Goal: Task Accomplishment & Management: Use online tool/utility

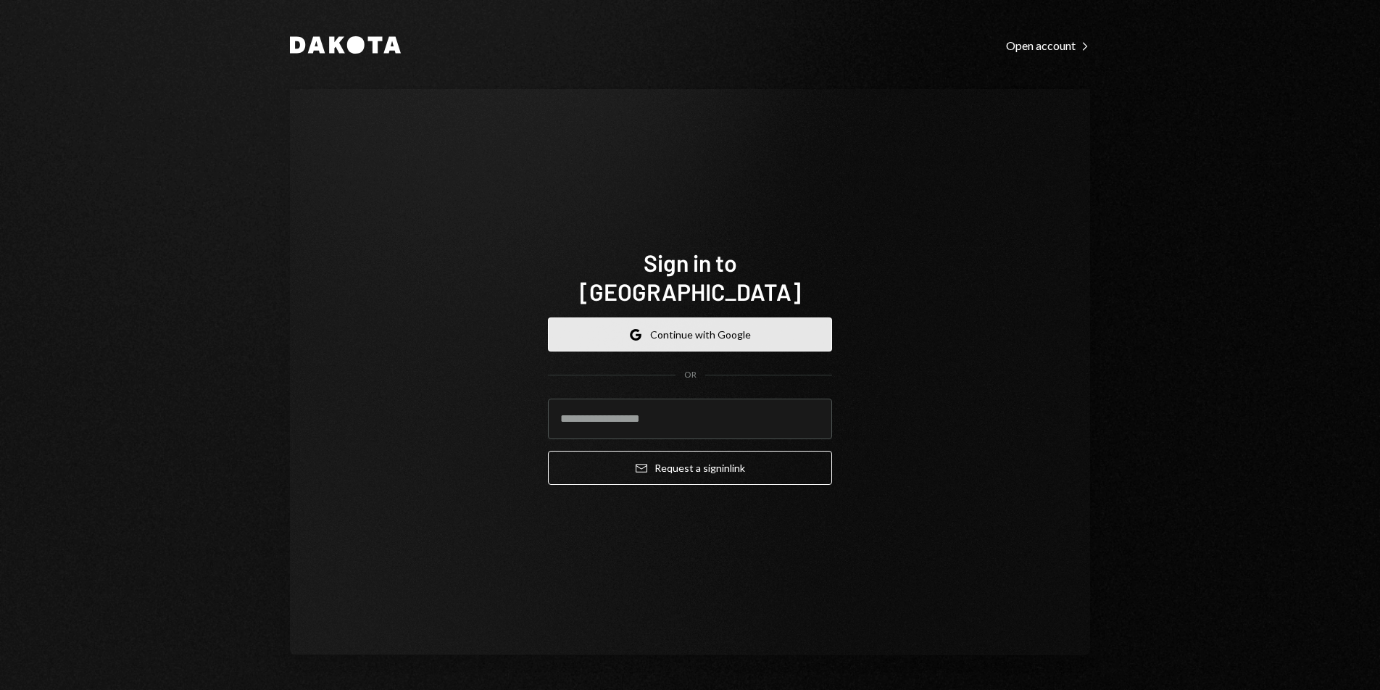
click at [732, 325] on button "Google Continue with Google" at bounding box center [690, 334] width 284 height 34
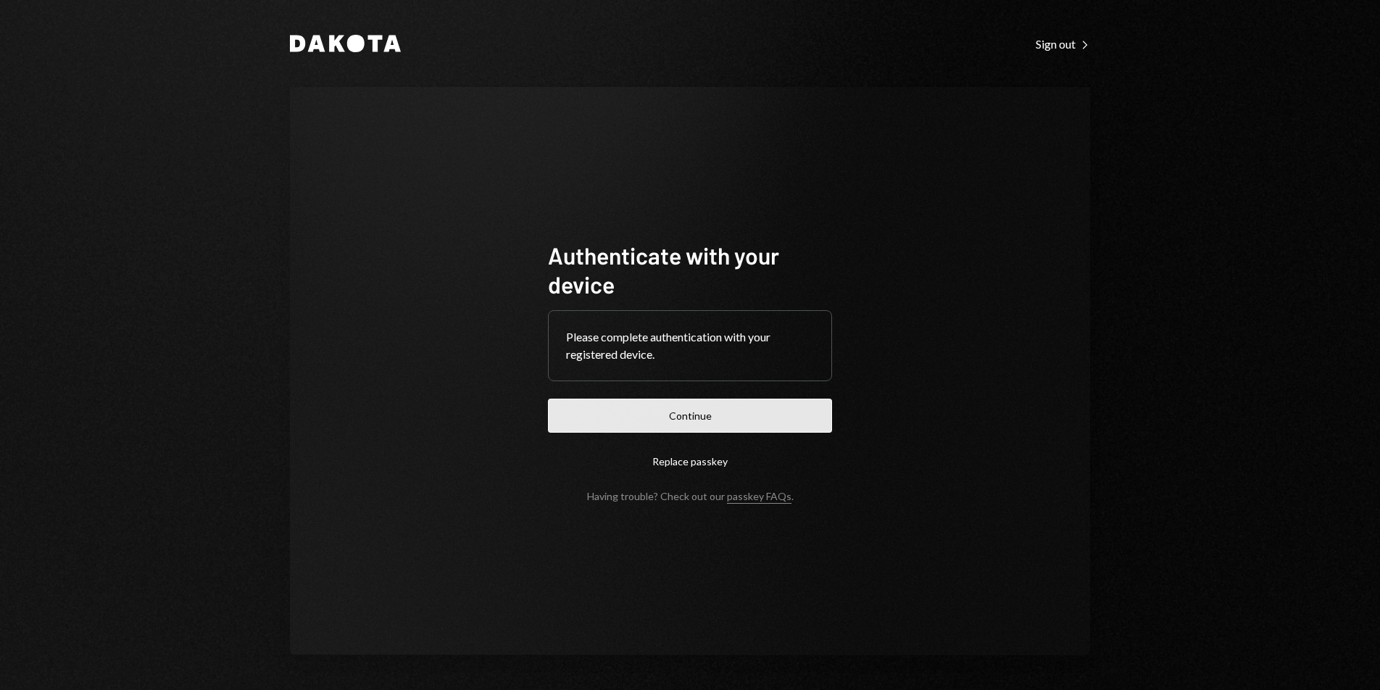
click at [623, 414] on button "Continue" at bounding box center [690, 416] width 284 height 34
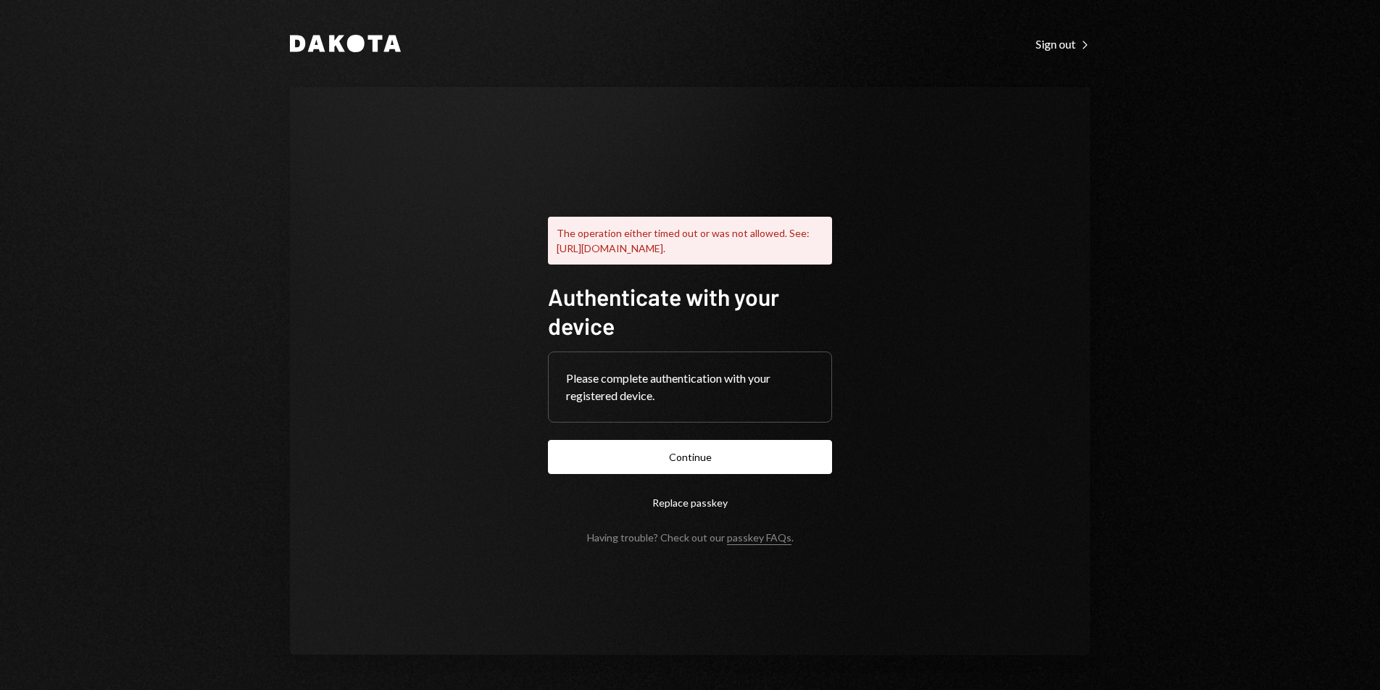
drag, startPoint x: 698, startPoint y: 461, endPoint x: 749, endPoint y: 444, distance: 53.6
click at [698, 461] on button "Continue" at bounding box center [690, 457] width 284 height 34
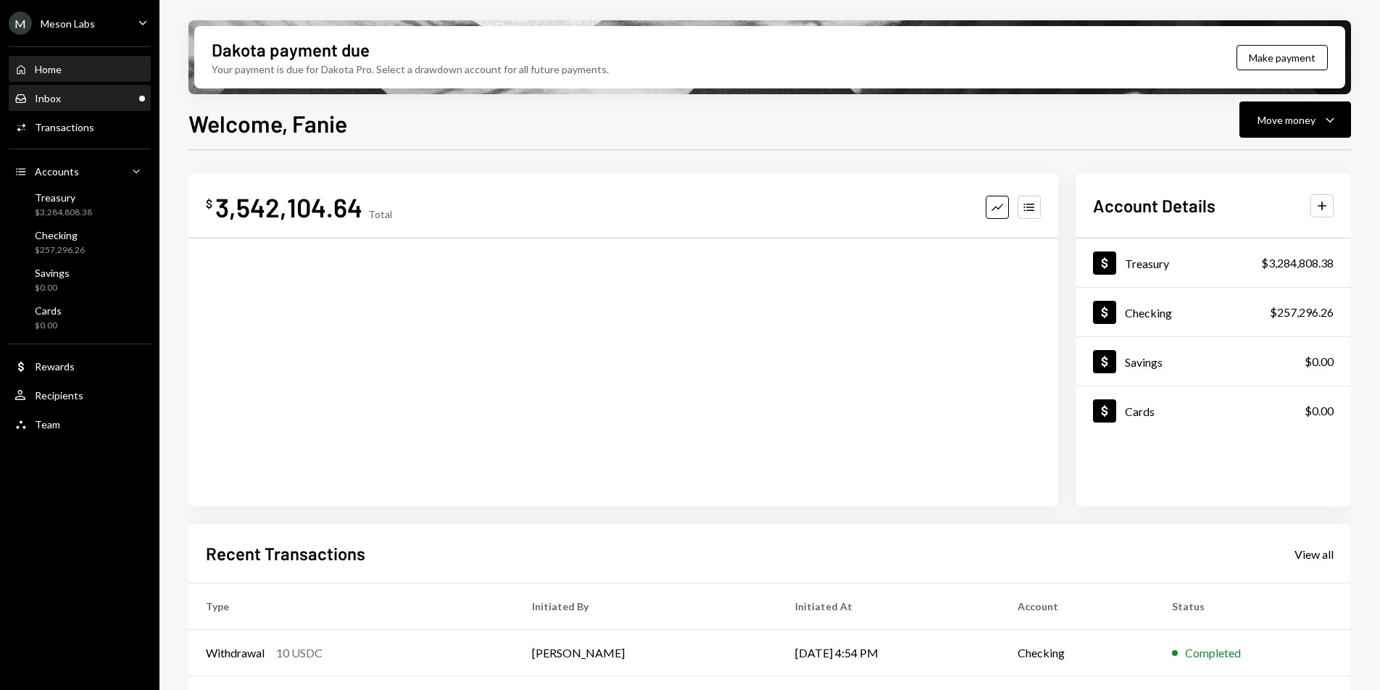
click at [75, 97] on div "Inbox Inbox" at bounding box center [79, 98] width 130 height 13
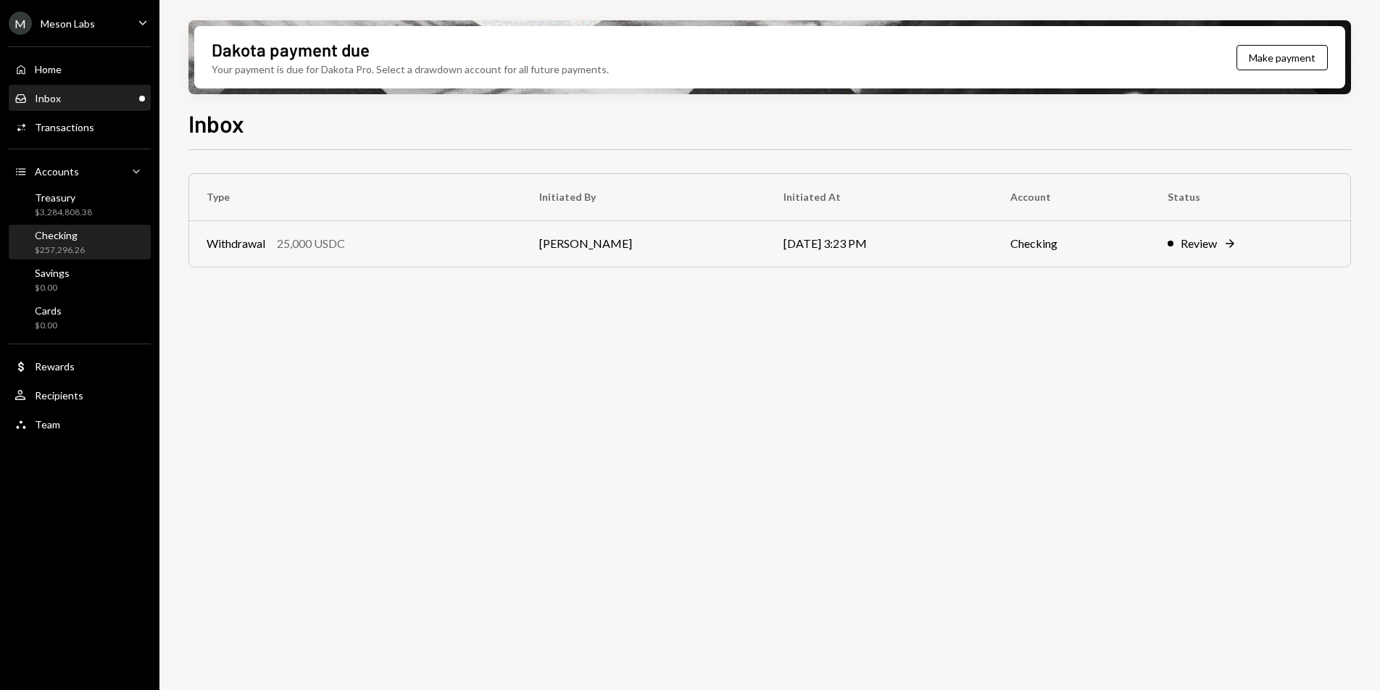
click at [76, 236] on div "Checking" at bounding box center [60, 235] width 50 height 12
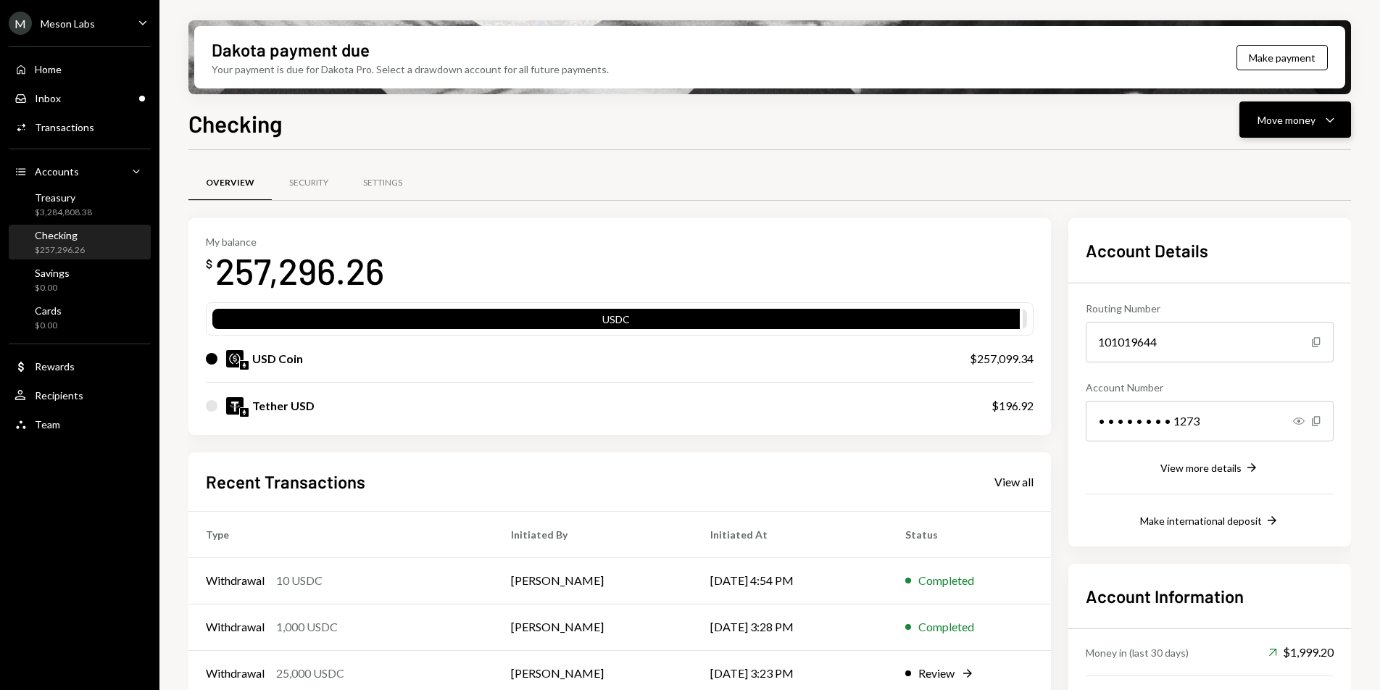
click at [1272, 122] on div "Move money" at bounding box center [1287, 119] width 58 height 15
click at [1263, 152] on div "Withdraw Send" at bounding box center [1272, 163] width 145 height 33
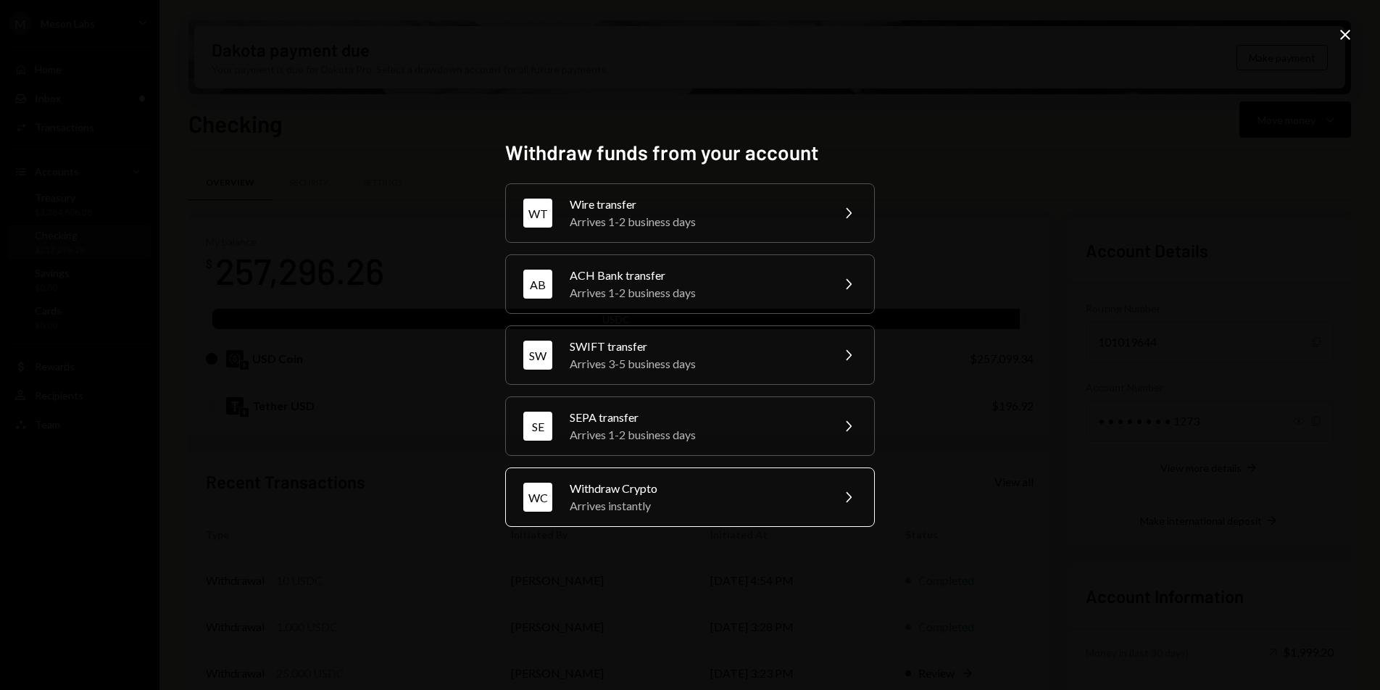
click at [733, 486] on div "Withdraw Crypto" at bounding box center [696, 488] width 252 height 17
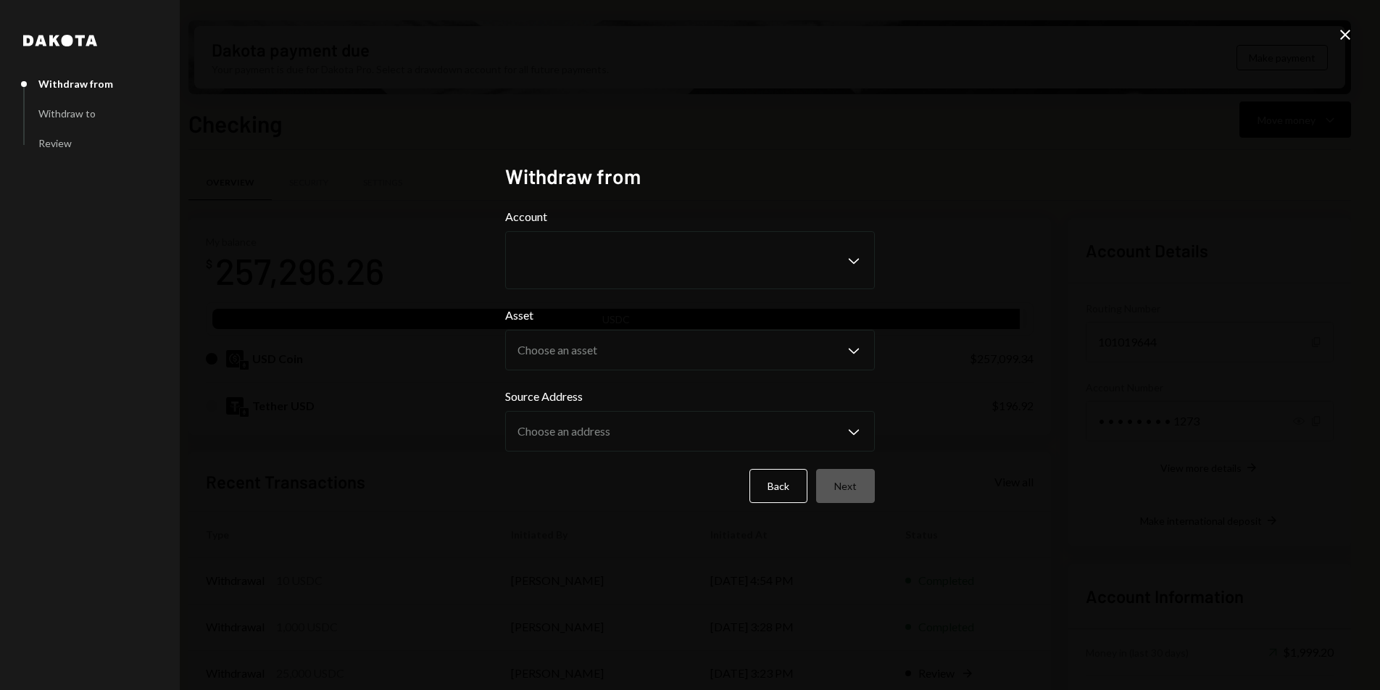
click at [1344, 42] on icon "Close" at bounding box center [1345, 34] width 17 height 17
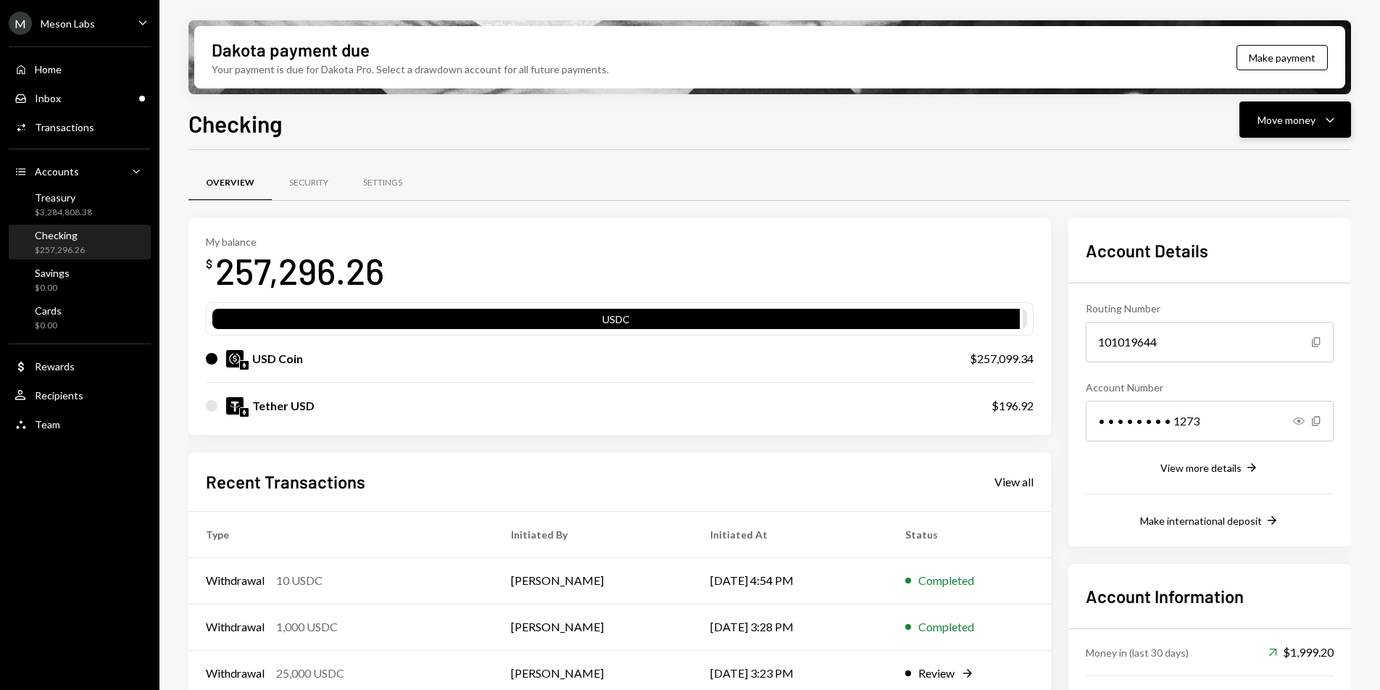
click at [1280, 133] on button "Move money Caret Down" at bounding box center [1295, 119] width 112 height 36
click at [1255, 161] on div "Send" at bounding box center [1284, 163] width 106 height 15
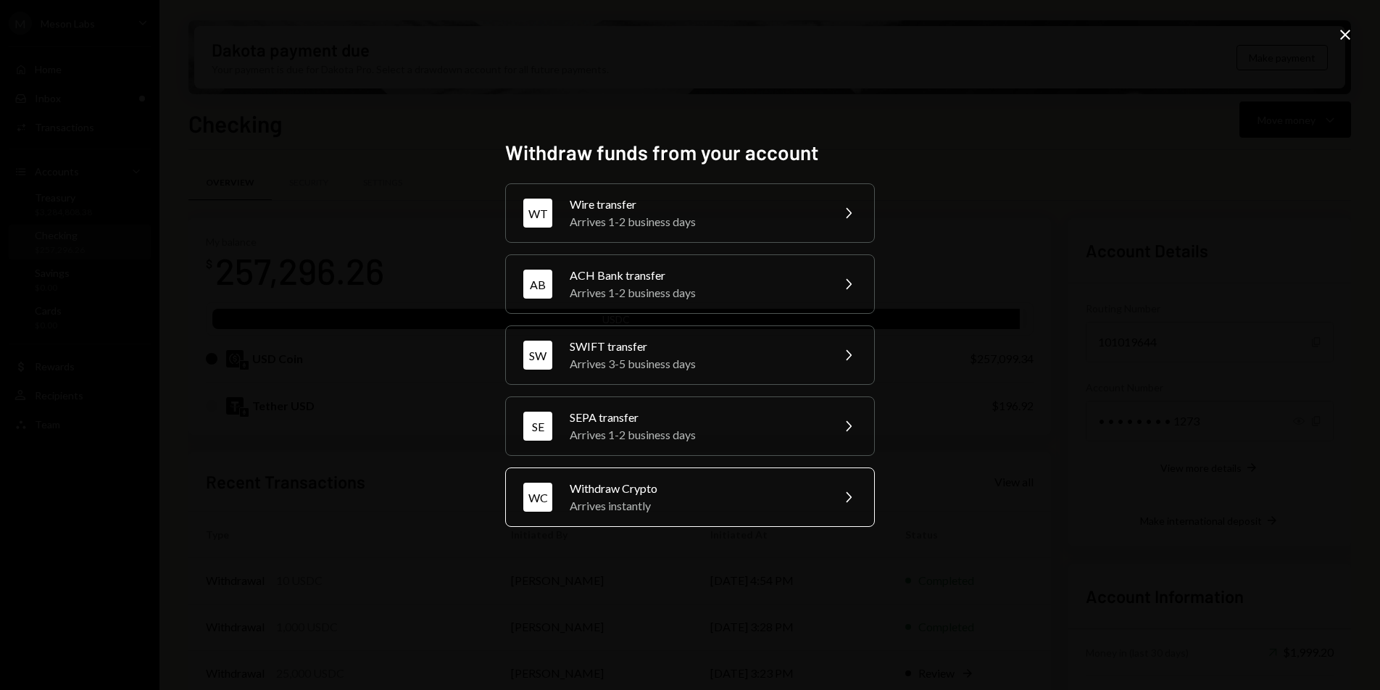
click at [694, 493] on div "Withdraw Crypto" at bounding box center [696, 488] width 252 height 17
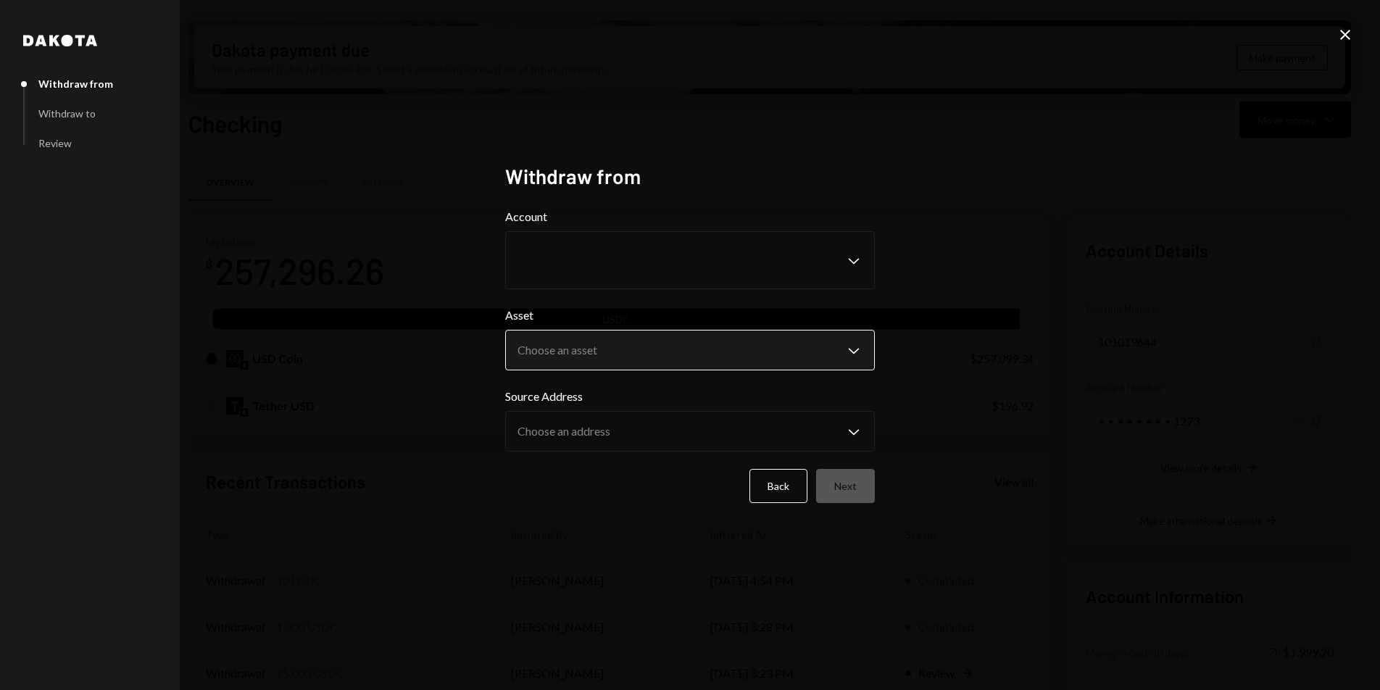
click at [607, 343] on body "M Meson Labs Caret Down Home Home Inbox Inbox Activities Transactions Accounts …" at bounding box center [690, 345] width 1380 height 690
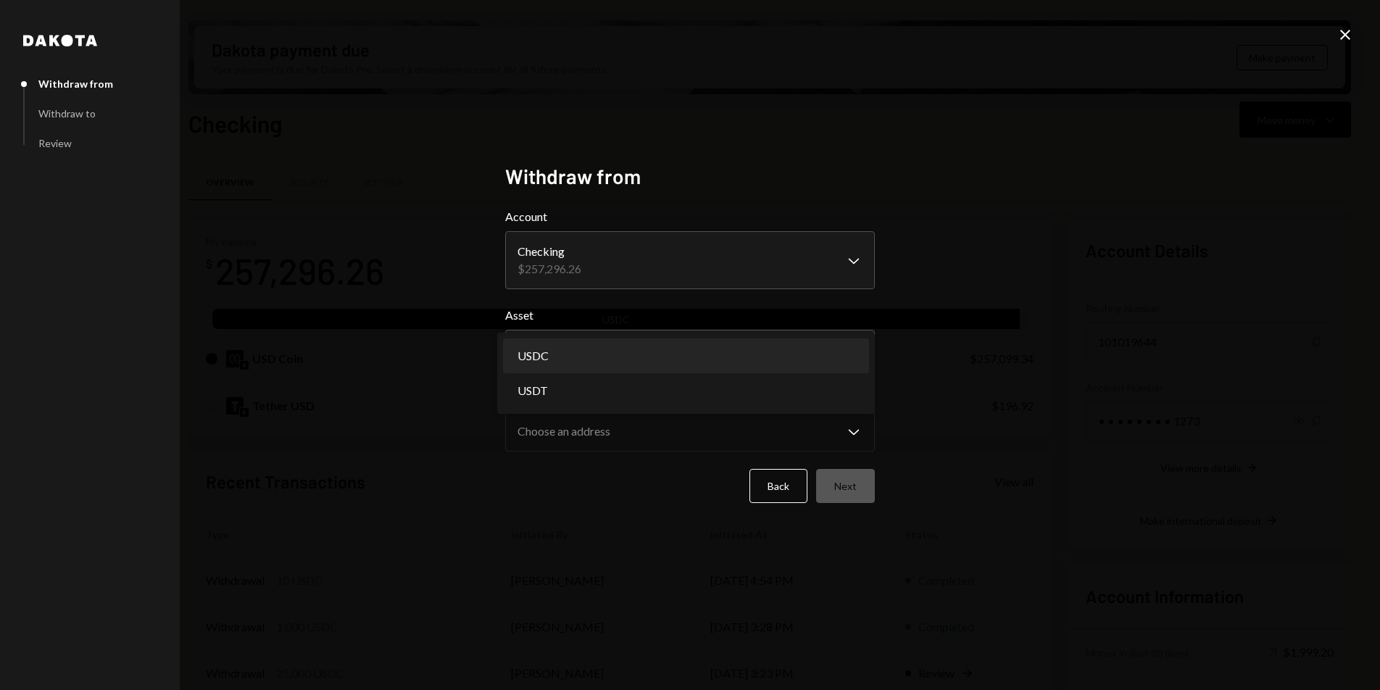
select select "****"
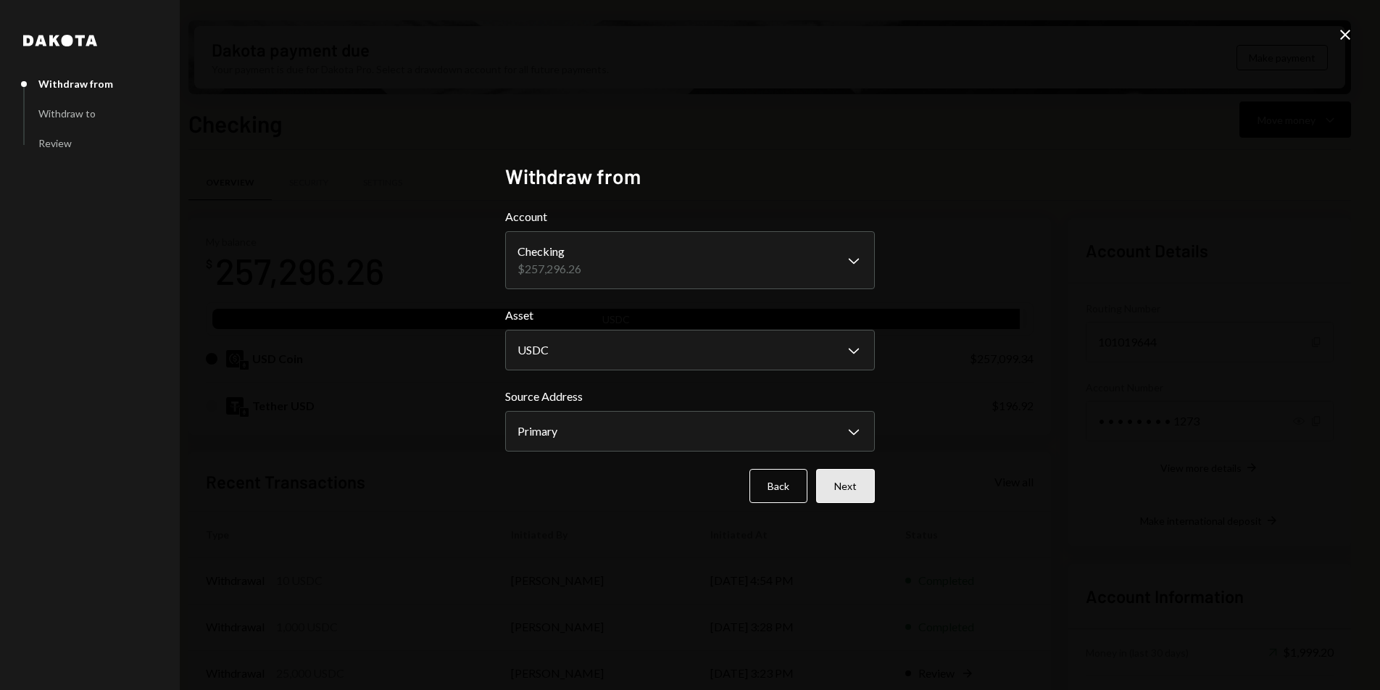
click at [826, 475] on button "Next" at bounding box center [845, 486] width 59 height 34
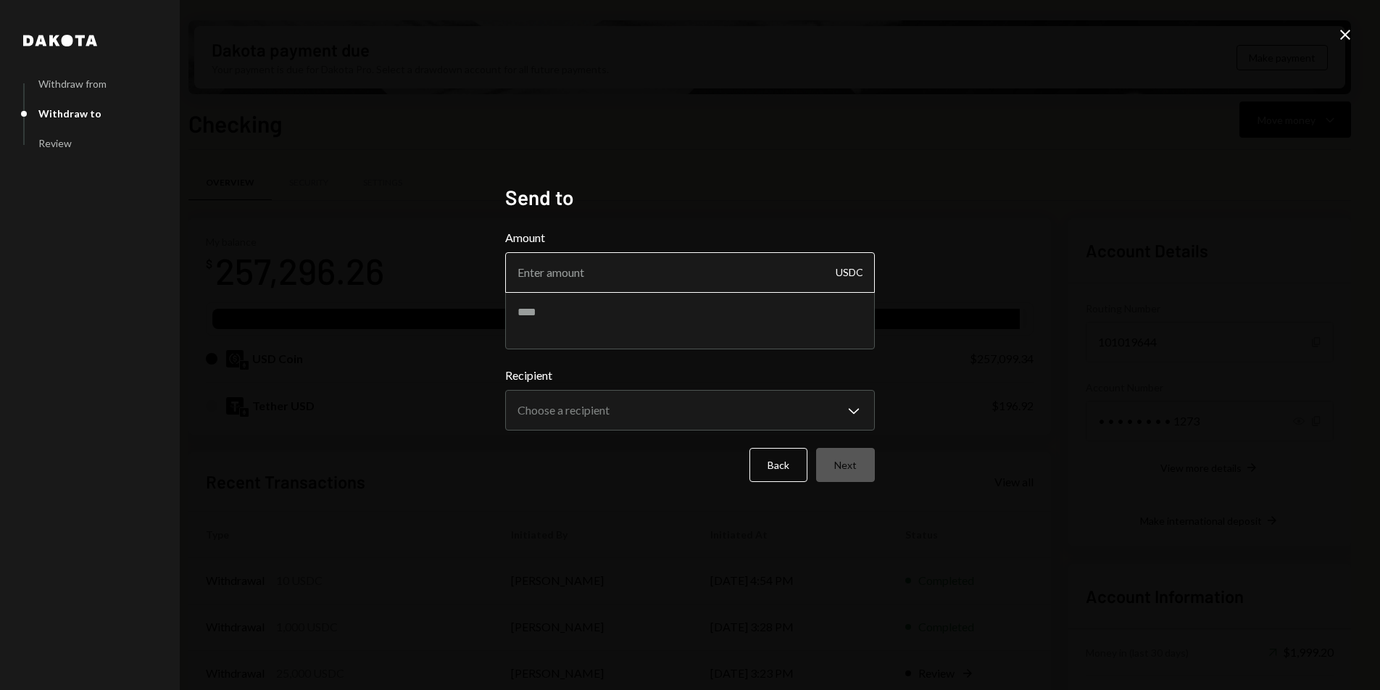
click at [603, 288] on input "Amount" at bounding box center [690, 272] width 370 height 41
type input "124990"
click at [623, 301] on textarea at bounding box center [690, 320] width 370 height 58
type textarea "**********"
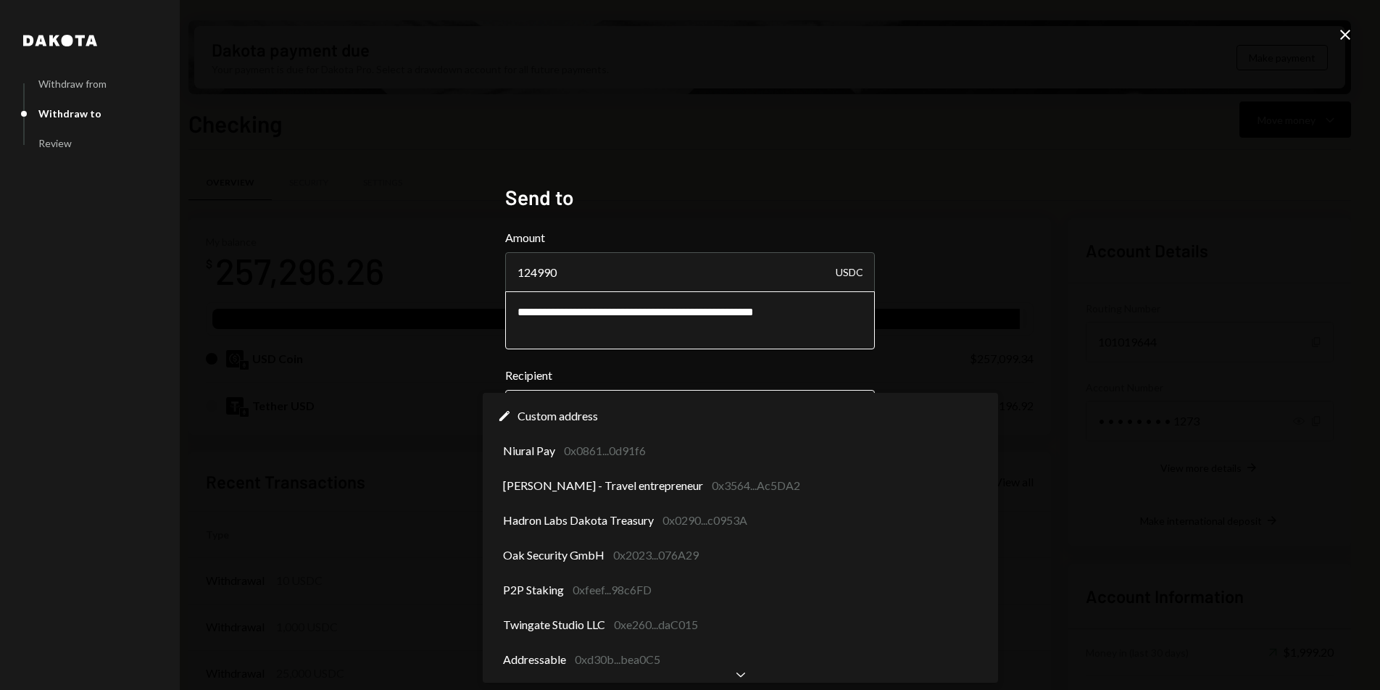
click at [685, 398] on body "M Meson Labs Caret Down Home Home Inbox Inbox Activities Transactions Accounts …" at bounding box center [690, 345] width 1380 height 690
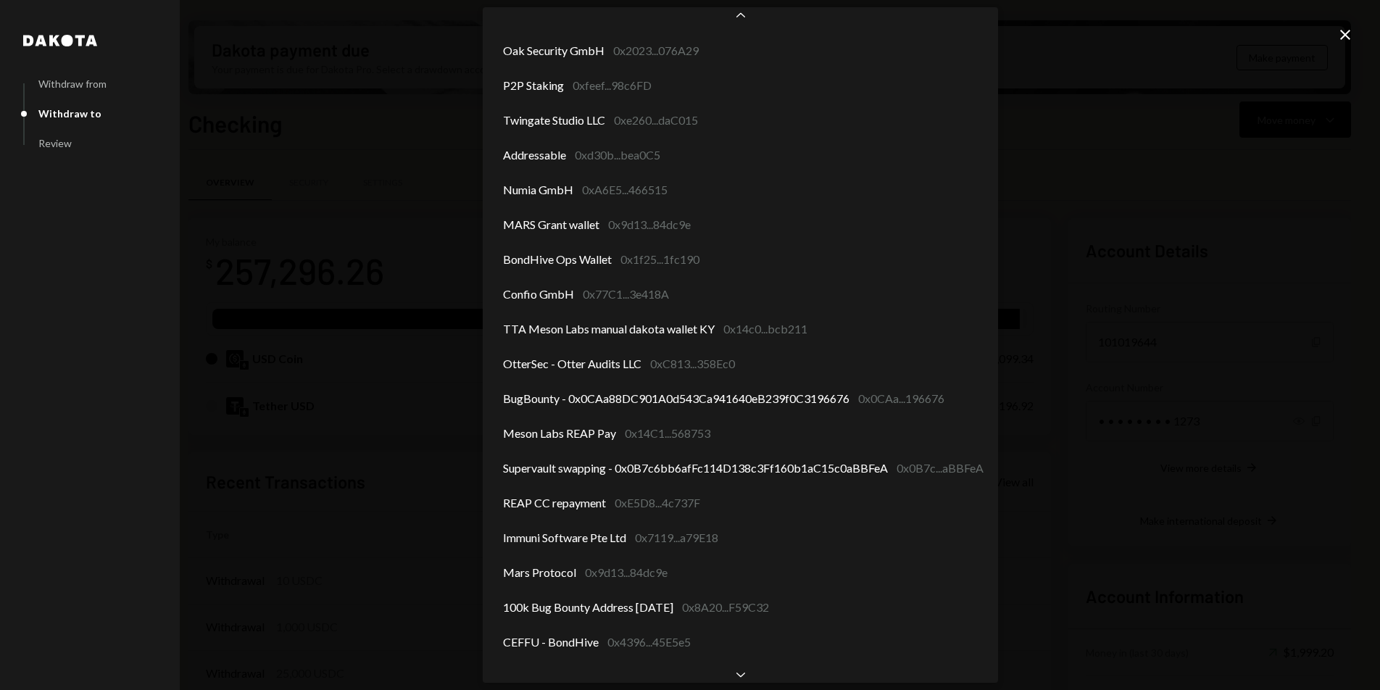
scroll to position [258, 0]
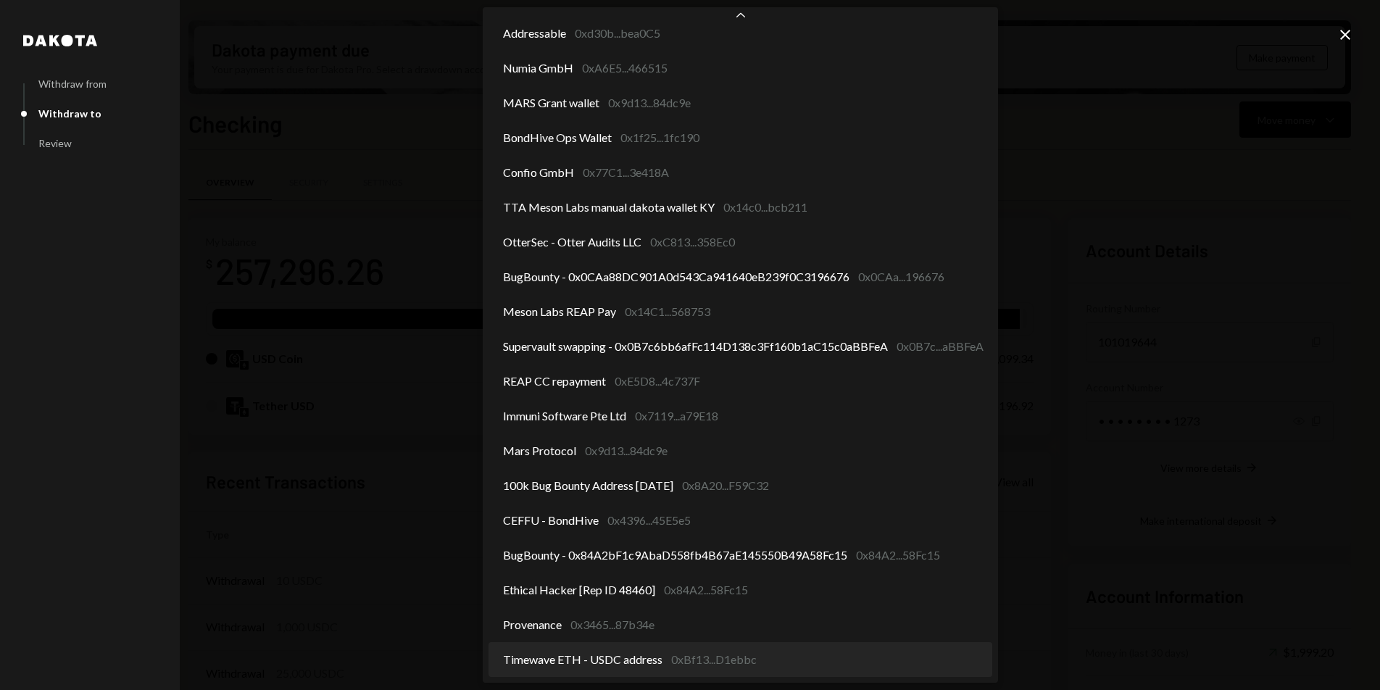
select select "**********"
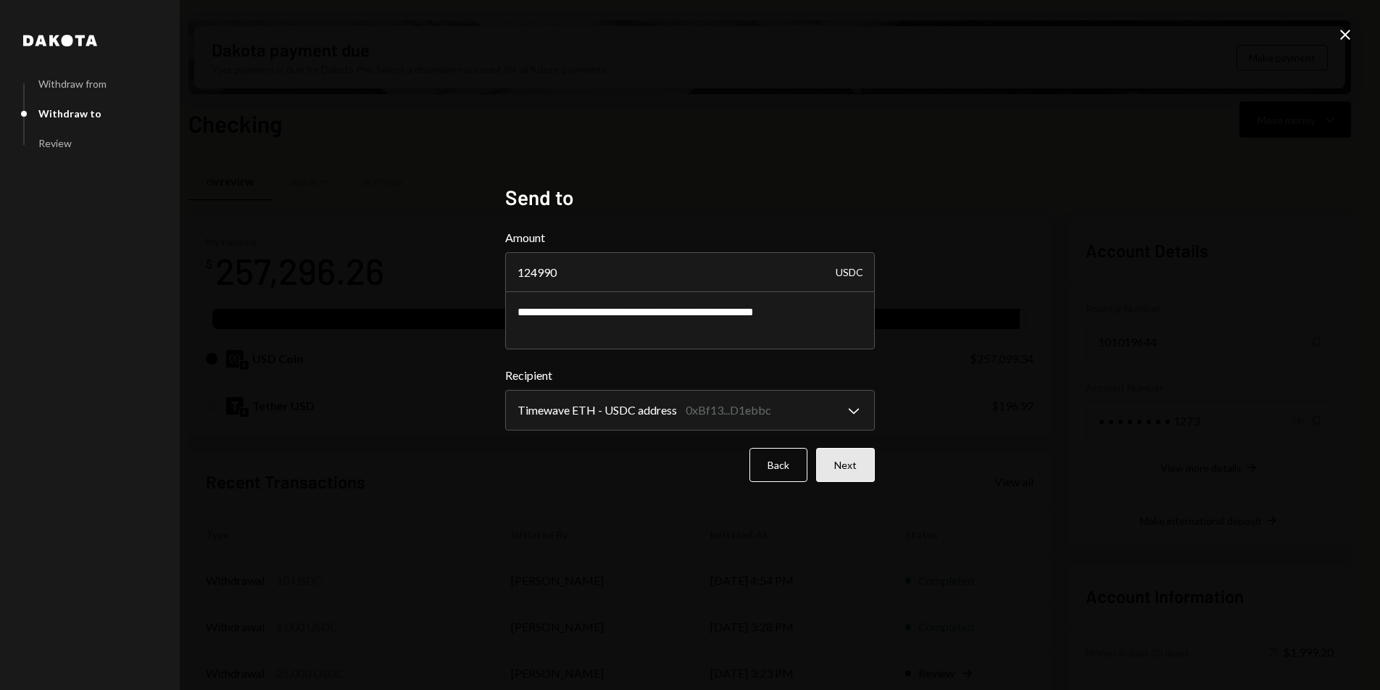
click at [846, 457] on button "Next" at bounding box center [845, 465] width 59 height 34
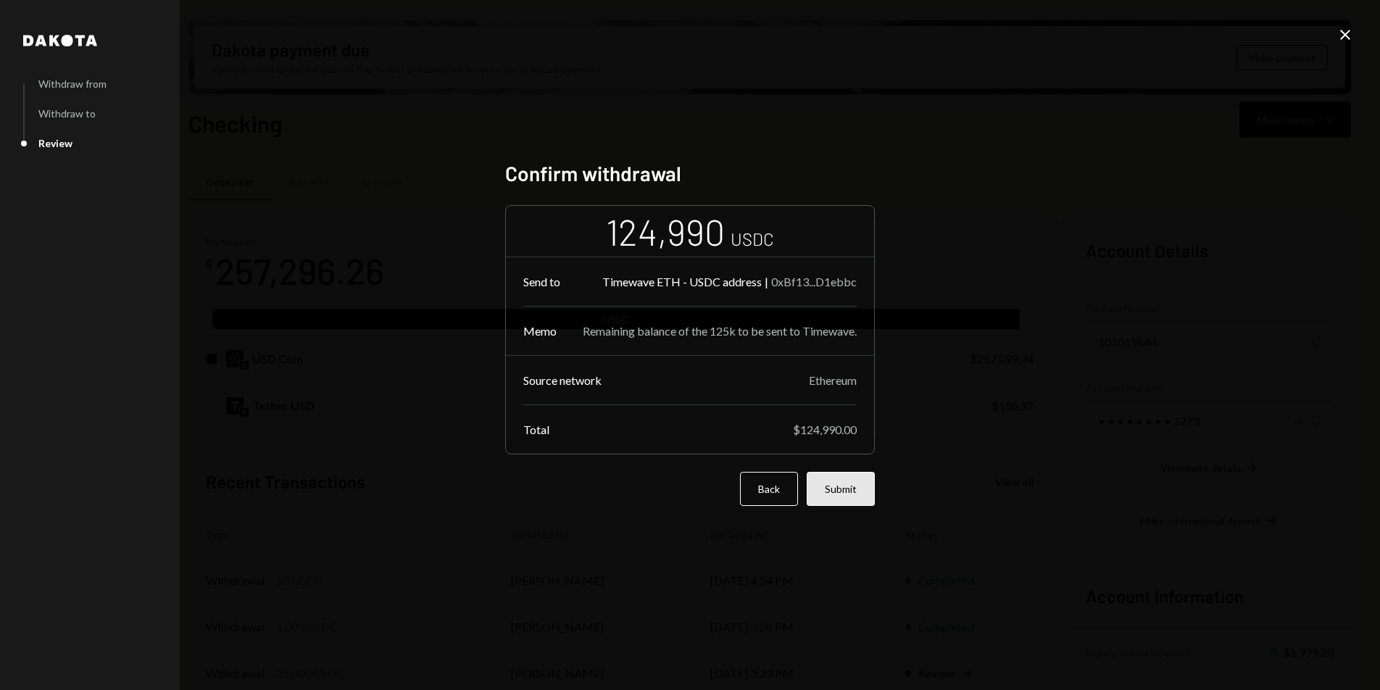
click at [836, 491] on button "Submit" at bounding box center [841, 489] width 68 height 34
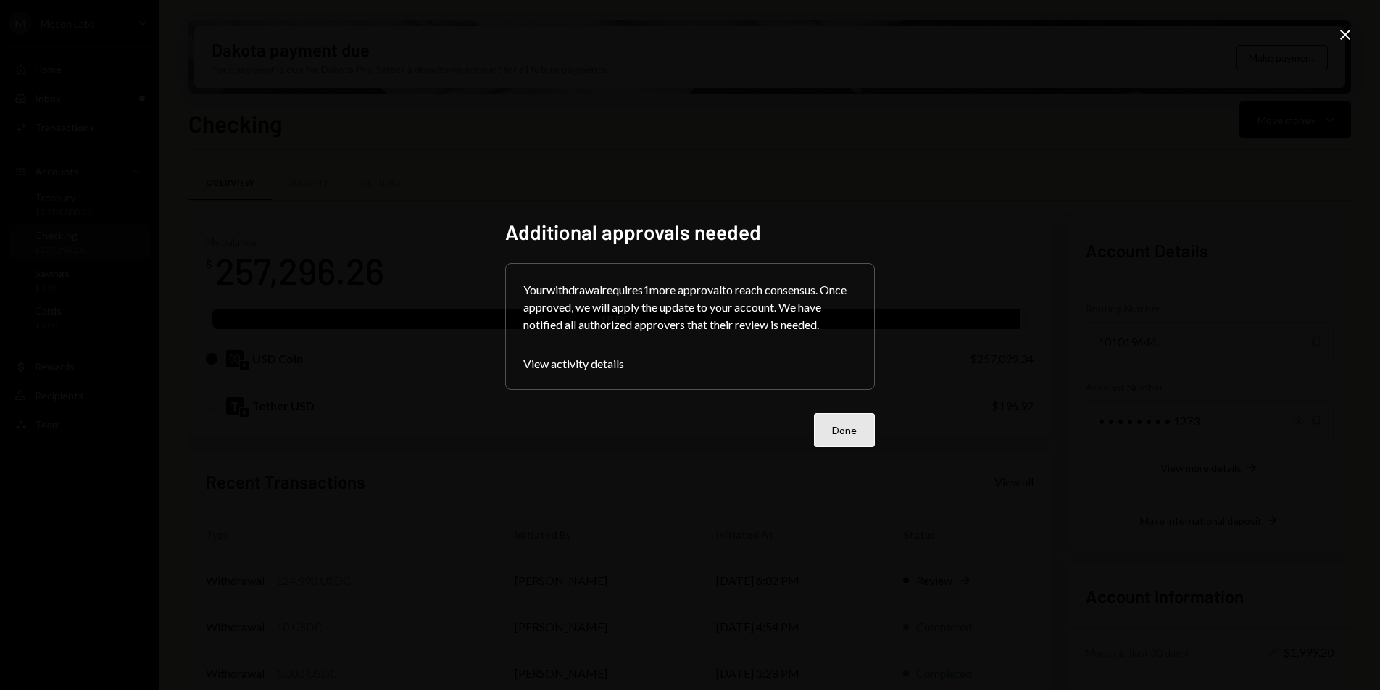
click at [844, 444] on button "Done" at bounding box center [844, 430] width 61 height 34
